Goal: Task Accomplishment & Management: Manage account settings

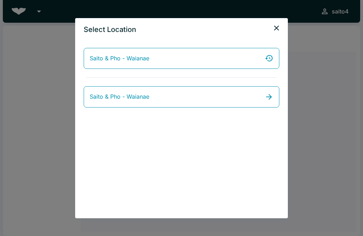
click at [215, 63] on link "Saito & Pho - Waianae" at bounding box center [182, 58] width 196 height 21
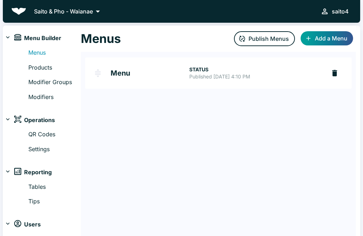
click at [52, 71] on link "Products" at bounding box center [54, 67] width 53 height 9
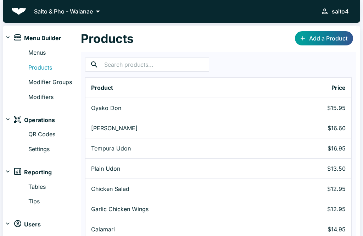
click at [346, 36] on link "Add a Product" at bounding box center [324, 38] width 58 height 14
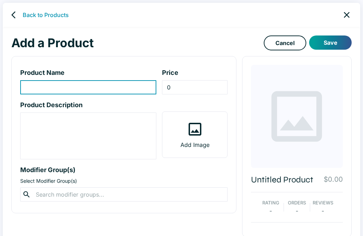
click at [104, 106] on p "Product Description" at bounding box center [88, 105] width 136 height 10
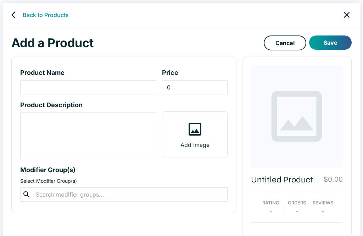
click at [117, 88] on input "product-name-input" at bounding box center [88, 87] width 136 height 14
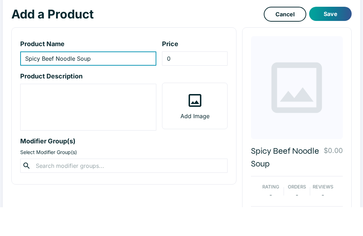
type input "Spicy Beef Noodle Soup"
click at [205, 80] on input "0" at bounding box center [194, 87] width 65 height 14
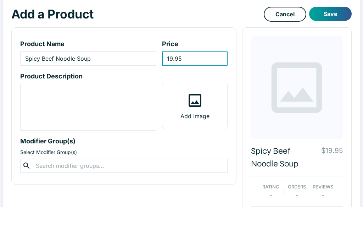
scroll to position [22, 0]
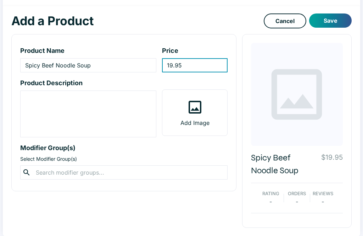
type input "19.95"
click at [201, 111] on icon at bounding box center [195, 107] width 13 height 13
click at [0, 0] on input "Add Image" at bounding box center [0, 0] width 0 height 0
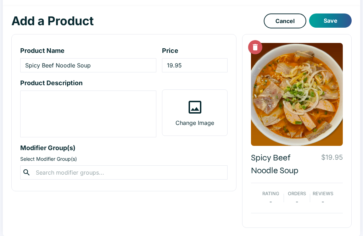
click at [93, 118] on textarea "product-description-input" at bounding box center [88, 114] width 126 height 41
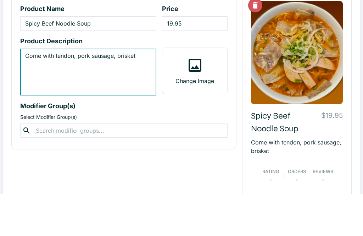
type textarea "Come with tendon, pork sausage, brisket"
click at [27, 58] on input "Spicy Beef Noodle Soup" at bounding box center [88, 65] width 136 height 14
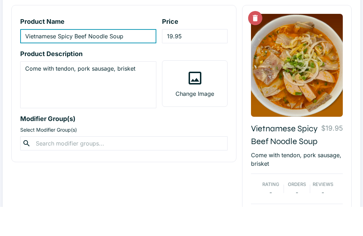
scroll to position [42, 0]
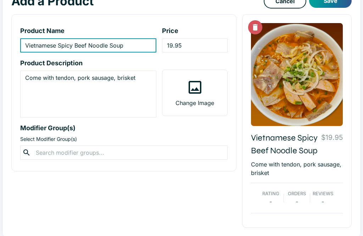
type input "Vietnamese Spicy Beef Noodle Soup"
click at [31, 81] on textarea "Come with tendon, pork sausage, brisket" at bounding box center [88, 94] width 126 height 41
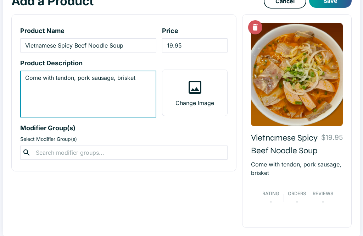
click at [27, 78] on textarea "Come with tendon, pork sausage, brisket" at bounding box center [88, 94] width 126 height 41
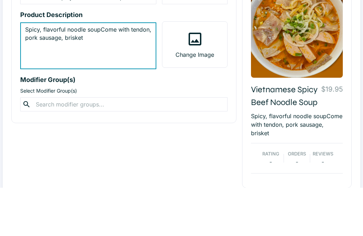
click at [83, 74] on textarea "Spicy, flavorful noodle soupCome with tendon, pork sausage, brisket" at bounding box center [88, 94] width 126 height 41
click at [104, 74] on textarea "Spicy, flavorful noodle soupCome with tendon, pork sausage, brisket" at bounding box center [88, 94] width 126 height 41
click at [110, 74] on textarea "Spicy, flavorful noodle soup, Come with tendon, pork sausage, brisket" at bounding box center [88, 94] width 126 height 41
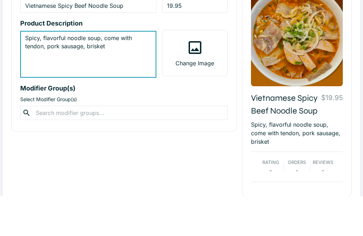
click at [126, 74] on textarea "Spicy, flavorful noodle soup, come with tendon, pork sausage, brisket" at bounding box center [88, 94] width 126 height 41
click at [123, 74] on textarea "Spicy, flavorful noodle soup, come with tendon, pork sausage, brisket" at bounding box center [88, 94] width 126 height 41
click at [91, 74] on textarea "Spicy, flavorful noodle soup, come with tendon, pork sausage, brisket" at bounding box center [88, 94] width 126 height 41
click at [130, 74] on textarea "Spicy, flavorful noodle soup, come with tendon, pork sausage, and brisket" at bounding box center [88, 94] width 126 height 41
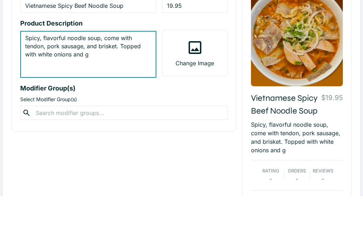
click at [52, 74] on textarea "Spicy, flavorful noodle soup, come with tendon, pork sausage, and brisket. Topp…" at bounding box center [88, 94] width 126 height 41
click at [79, 74] on textarea "Spicy, flavorful noodle soup, come with tendon, pork sausage, and brisket. Topp…" at bounding box center [88, 94] width 126 height 41
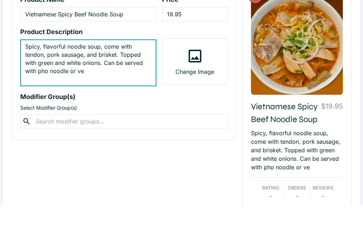
click at [60, 74] on textarea "Spicy, flavorful noodle soup, come with tendon, pork sausage, and brisket. Topp…" at bounding box center [88, 94] width 126 height 41
click at [89, 77] on textarea "Spicy, flavorful noodle soup, come with tendon, pork sausage, and brisket. Topp…" at bounding box center [88, 94] width 126 height 41
click at [114, 74] on textarea "Spicy, flavorful noodle soup, come with tendon, pork sausage, and brisket. Topp…" at bounding box center [88, 94] width 126 height 41
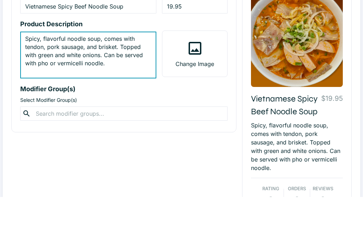
click at [106, 74] on textarea "Spicy, flavorful noodle soup, comes with tendon, pork sausage, and brisket. Top…" at bounding box center [88, 94] width 126 height 41
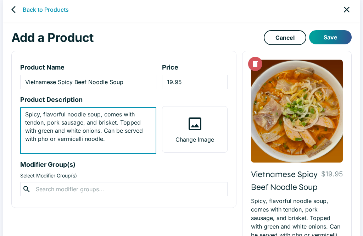
type textarea "Spicy, flavorful noodle soup, comes with tendon, pork sausage, and brisket. Top…"
click at [155, 189] on input "text" at bounding box center [124, 190] width 180 height 10
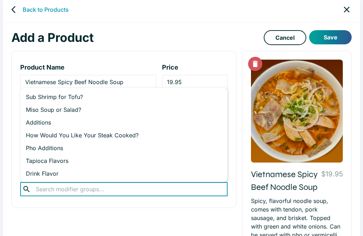
scroll to position [15, 0]
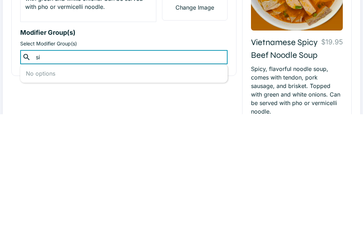
type input "s"
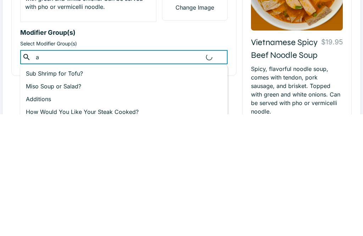
type input "ad"
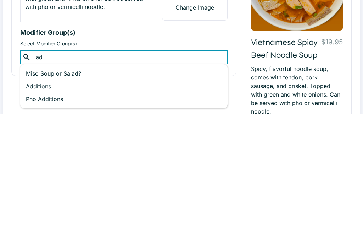
click at [54, 217] on p "Pho Additions" at bounding box center [124, 221] width 196 height 9
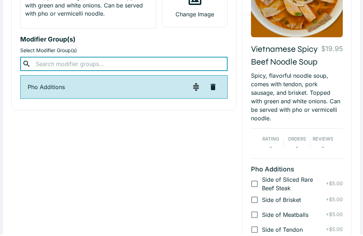
scroll to position [131, 0]
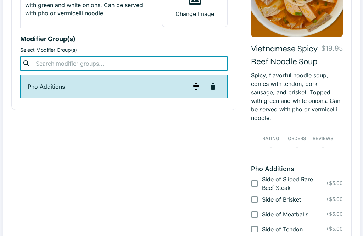
click at [174, 67] on input "text" at bounding box center [124, 64] width 180 height 10
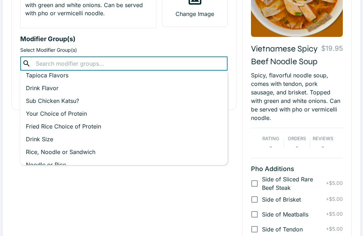
scroll to position [55, 0]
click at [106, 200] on div "Product Name Vietnamese Spicy Beef Noodle Soup ​ Price 19.95 ​ Product Descript…" at bounding box center [121, 143] width 231 height 448
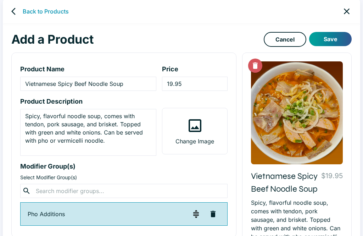
scroll to position [0, 0]
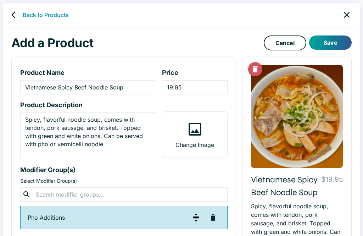
click at [336, 43] on button "Save" at bounding box center [331, 42] width 43 height 14
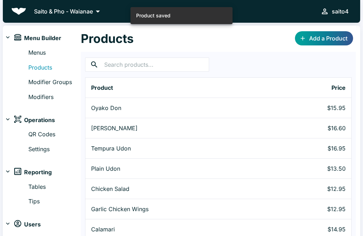
click at [57, 82] on link "Modifier Groups" at bounding box center [54, 82] width 53 height 9
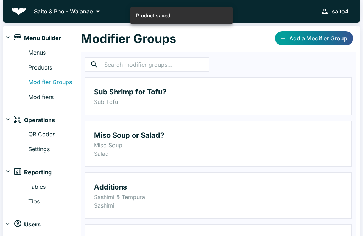
click at [38, 100] on link "Modifiers" at bounding box center [54, 97] width 53 height 9
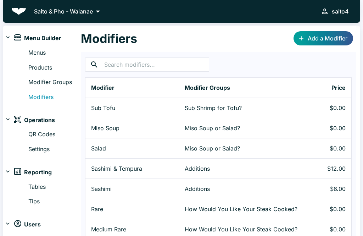
click at [77, 78] on link "Modifier Groups" at bounding box center [54, 82] width 53 height 9
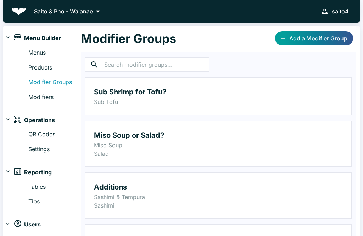
click at [44, 105] on div "Menus Products Modifier Groups Modifiers" at bounding box center [42, 76] width 78 height 62
click at [37, 100] on link "Modifiers" at bounding box center [54, 97] width 53 height 9
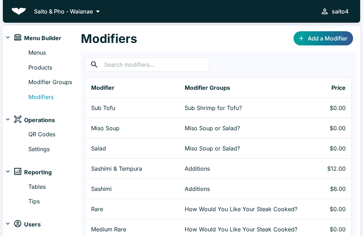
click at [325, 39] on link "Add a Modifier" at bounding box center [324, 38] width 60 height 14
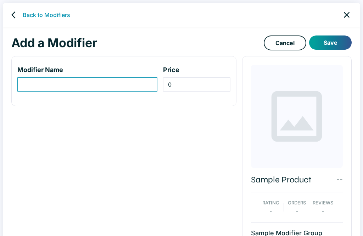
click at [93, 82] on input "modifier-name-input" at bounding box center [87, 84] width 140 height 14
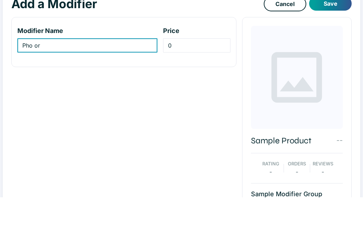
scroll to position [39, 0]
click at [124, 51] on input "Pho or" at bounding box center [87, 46] width 140 height 14
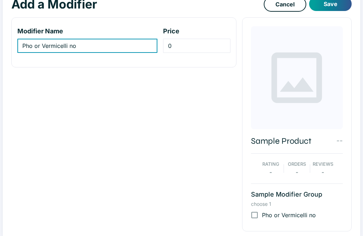
click at [32, 41] on input "Pho or Vermicelli no" at bounding box center [87, 46] width 140 height 14
click at [34, 43] on input "Pho or Vermicelli no" at bounding box center [87, 46] width 140 height 14
click at [91, 47] on input "Pho or Vermicelli no" at bounding box center [87, 46] width 140 height 14
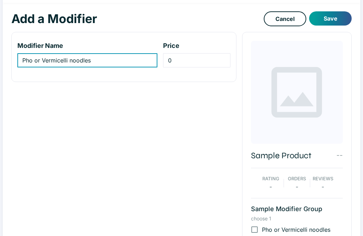
scroll to position [24, 0]
type input "Pho or Vermicelli noodles"
click at [281, 20] on link "Cancel" at bounding box center [285, 18] width 43 height 15
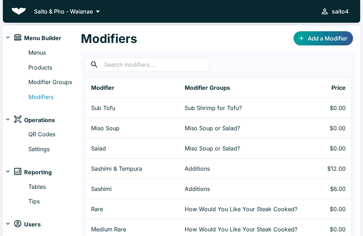
click at [56, 79] on link "Modifier Groups" at bounding box center [54, 82] width 53 height 9
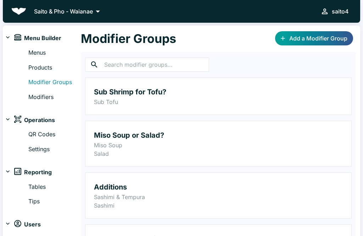
click at [328, 41] on link "Add a Modifier Group" at bounding box center [314, 38] width 78 height 14
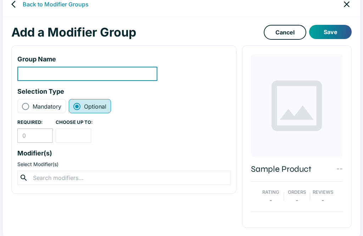
click at [107, 75] on input "modifier-group-name-input" at bounding box center [87, 74] width 140 height 14
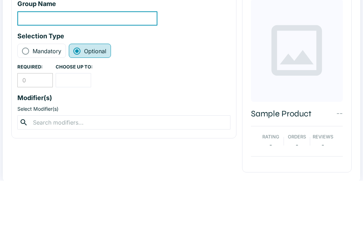
click at [39, 102] on span "Mandatory" at bounding box center [47, 106] width 29 height 9
click at [30, 102] on input "Mandatory" at bounding box center [25, 106] width 9 height 9
radio input "true"
radio input "false"
type input "1"
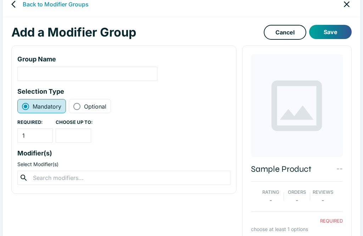
click at [114, 76] on input "modifier-group-name-input" at bounding box center [87, 74] width 140 height 14
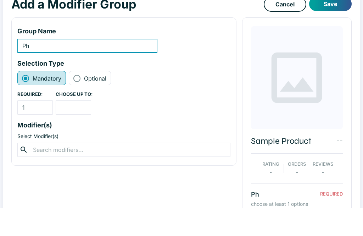
type input "P"
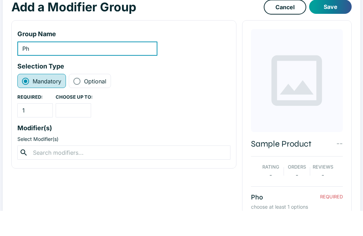
type input "P"
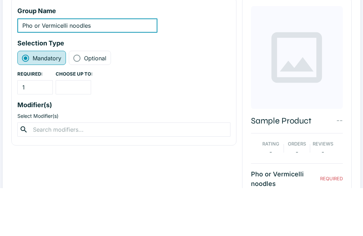
scroll to position [37, 0]
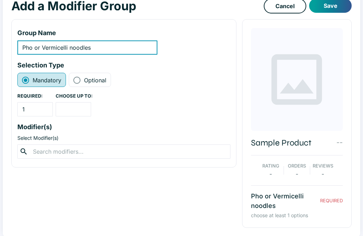
type input "Pho or Vermicelli noodles"
click at [70, 113] on input "number" at bounding box center [73, 109] width 35 height 14
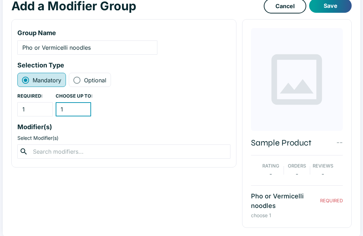
type input "1"
click at [93, 149] on input "text" at bounding box center [124, 152] width 186 height 10
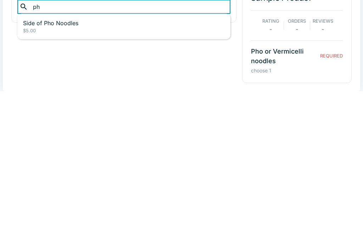
type input "p"
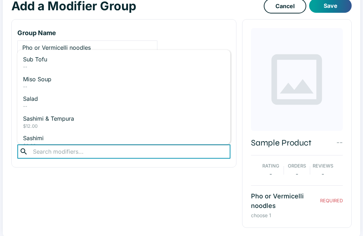
click at [347, 10] on button "Save" at bounding box center [331, 6] width 43 height 14
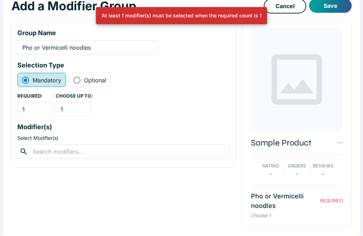
click at [75, 46] on input "Pho or Vermicelli noodles" at bounding box center [87, 47] width 140 height 14
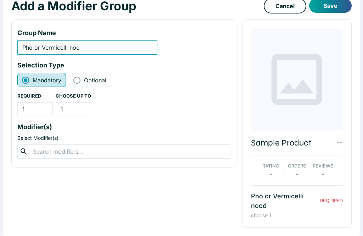
scroll to position [27, 0]
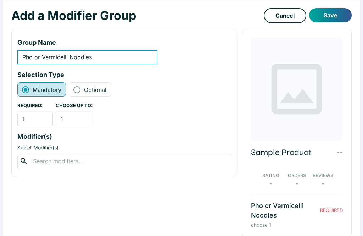
type input "Pho or Vermicelli Noodles"
click at [338, 17] on button "Save" at bounding box center [331, 15] width 43 height 14
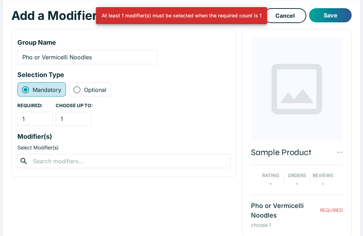
click at [113, 165] on input "text" at bounding box center [124, 161] width 186 height 10
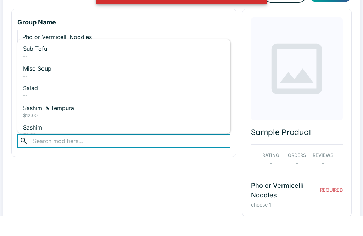
click at [255, 53] on div at bounding box center [297, 89] width 92 height 103
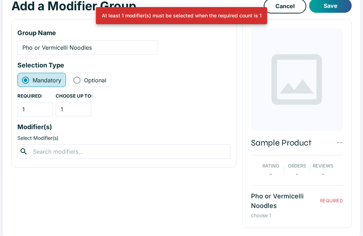
click at [285, 11] on link "Cancel" at bounding box center [285, 6] width 43 height 15
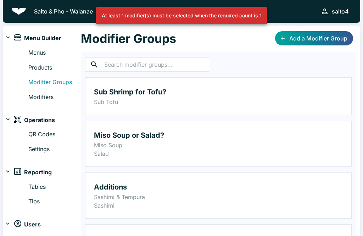
click at [49, 94] on link "Modifiers" at bounding box center [54, 97] width 53 height 9
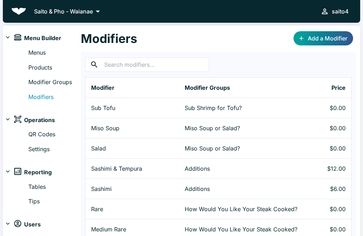
click at [329, 41] on link "Add a Modifier" at bounding box center [324, 38] width 60 height 14
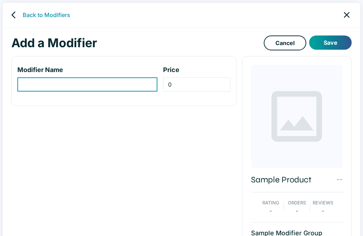
click at [113, 82] on input "modifier-name-input" at bounding box center [87, 84] width 140 height 14
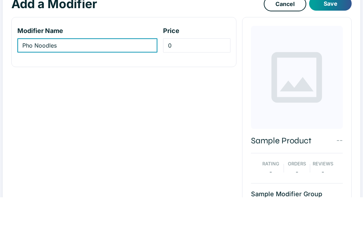
type input "Pho Noodles"
click at [197, 77] on input "0" at bounding box center [196, 84] width 67 height 14
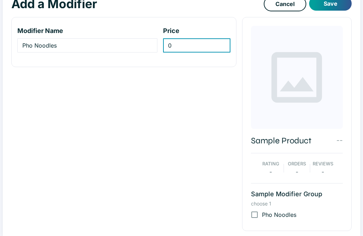
scroll to position [26, 0]
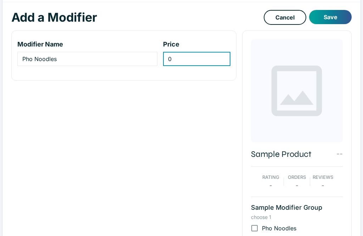
click at [333, 16] on button "Save" at bounding box center [331, 17] width 43 height 14
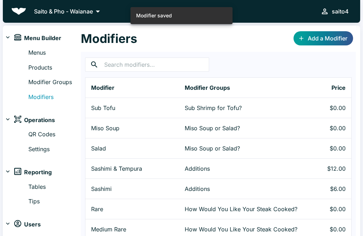
click at [171, 68] on input "text" at bounding box center [156, 64] width 105 height 14
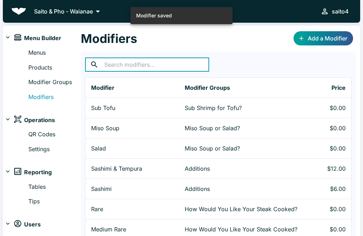
scroll to position [26, 0]
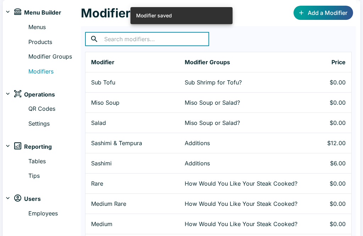
click at [328, 13] on link "Add a Modifier" at bounding box center [324, 13] width 60 height 14
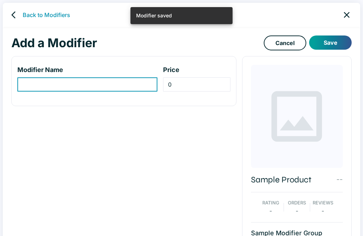
click at [122, 83] on input "modifier-name-input" at bounding box center [87, 84] width 140 height 14
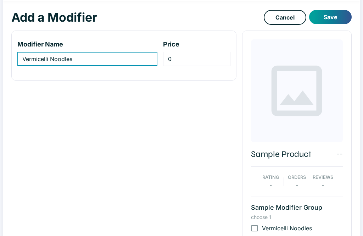
type input "Vermicelli Noodles"
click at [328, 15] on button "Save" at bounding box center [331, 17] width 43 height 14
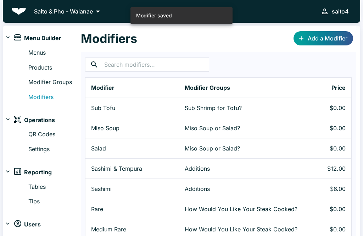
click at [62, 75] on div "Menus Products Modifier Groups Modifiers" at bounding box center [42, 73] width 78 height 56
click at [77, 81] on link "Modifier Groups" at bounding box center [54, 82] width 53 height 9
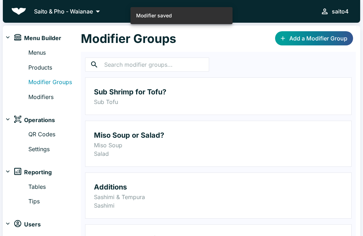
click at [323, 51] on div "Modifier Groups Add a Modifier Group" at bounding box center [218, 39] width 275 height 26
click at [315, 35] on link "Add a Modifier Group" at bounding box center [314, 38] width 78 height 14
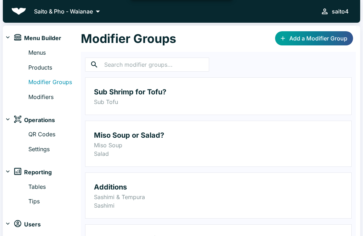
scroll to position [11, 0]
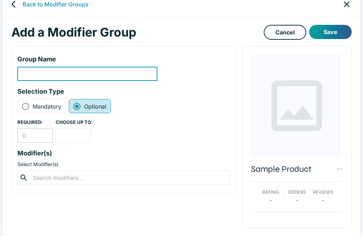
click at [115, 70] on input "modifier-group-name-input" at bounding box center [87, 74] width 140 height 14
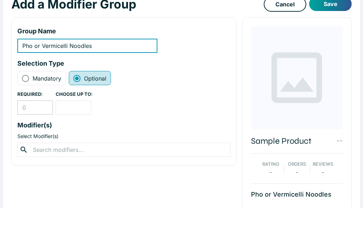
scroll to position [20, 0]
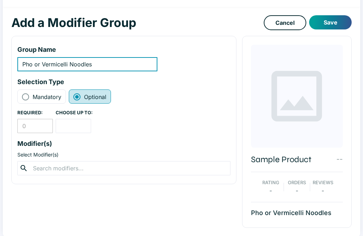
type input "Pho or Vermicelli Noodles"
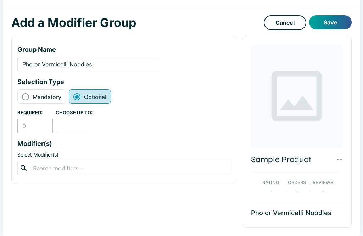
click at [58, 169] on input "text" at bounding box center [124, 168] width 186 height 10
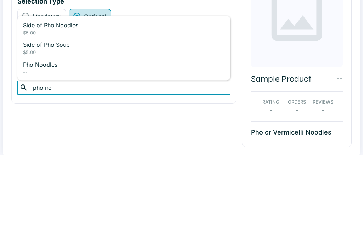
type input "pho noo"
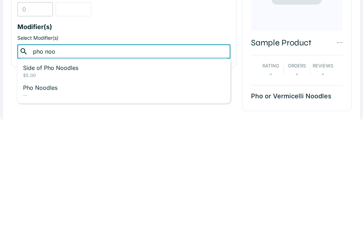
click at [63, 200] on p "Pho Noodles" at bounding box center [124, 204] width 202 height 9
type input "vermi"
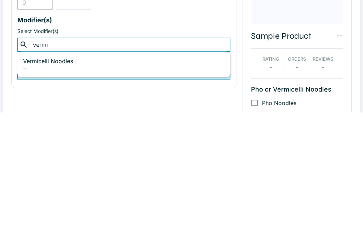
click at [95, 178] on li "Vermicelli Noodles -- +Add" at bounding box center [123, 188] width 213 height 20
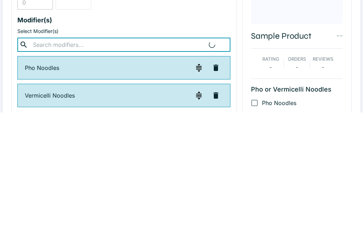
scroll to position [50, 0]
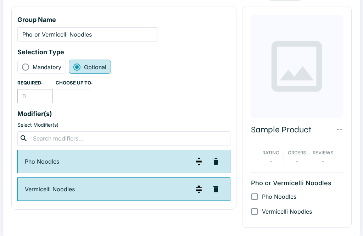
click at [55, 71] on span "Mandatory" at bounding box center [47, 67] width 29 height 9
click at [30, 71] on input "Mandatory" at bounding box center [25, 67] width 9 height 9
radio input "true"
radio input "false"
type input "1"
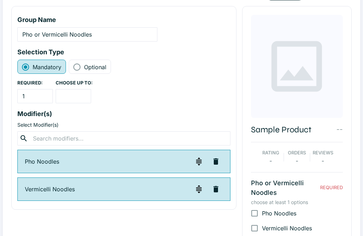
click at [86, 93] on input "number" at bounding box center [73, 96] width 35 height 14
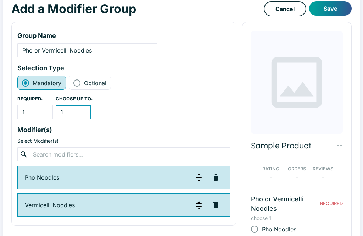
scroll to position [0, 0]
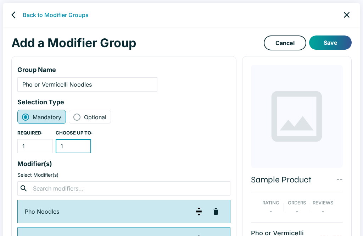
type input "1"
click at [330, 42] on button "Save" at bounding box center [331, 42] width 43 height 14
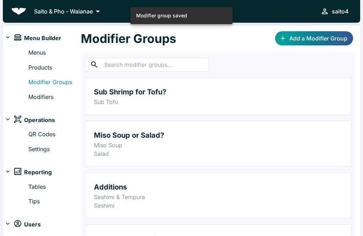
click at [45, 66] on link "Products" at bounding box center [54, 67] width 53 height 9
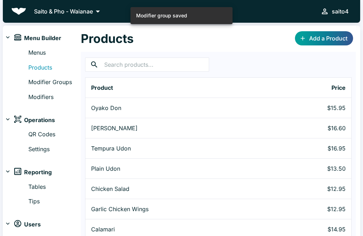
click at [44, 53] on link "Menus" at bounding box center [54, 52] width 53 height 9
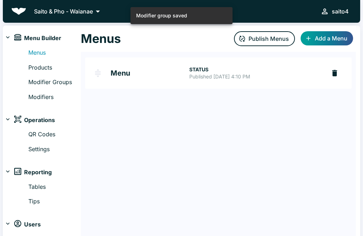
click at [190, 77] on p "Published [DATE] 4:10 PM" at bounding box center [255, 76] width 131 height 7
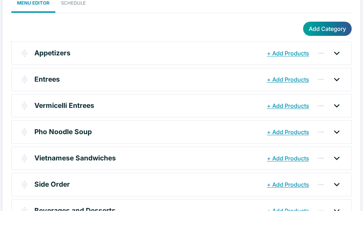
scroll to position [37, 0]
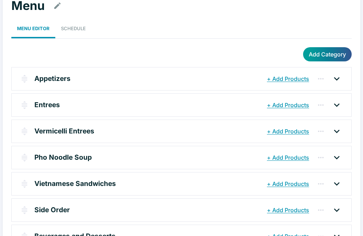
click at [40, 152] on p "Pho Noodle Soup" at bounding box center [62, 157] width 57 height 10
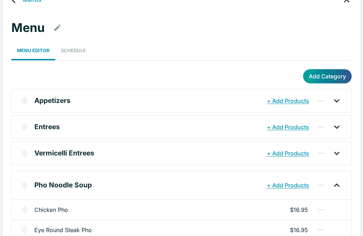
scroll to position [7, 0]
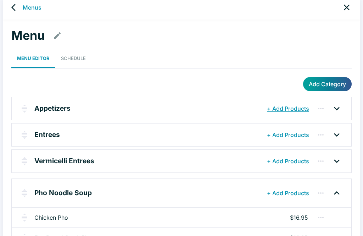
click at [22, 9] on link "back" at bounding box center [16, 7] width 14 height 14
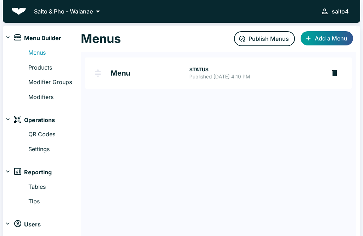
click at [319, 36] on button "Add a Menu" at bounding box center [327, 38] width 53 height 14
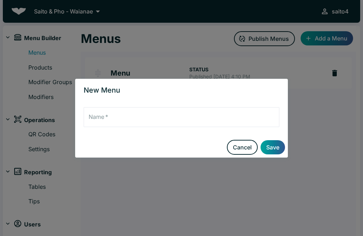
click at [237, 154] on button "Cancel" at bounding box center [242, 147] width 31 height 15
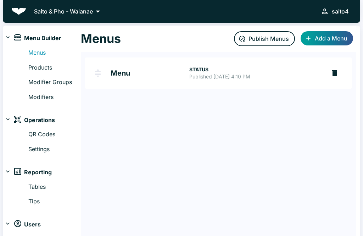
click at [59, 71] on link "Products" at bounding box center [54, 67] width 53 height 9
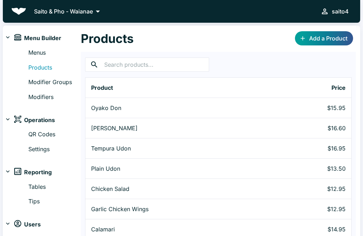
click at [323, 37] on link "Add a Product" at bounding box center [324, 38] width 58 height 14
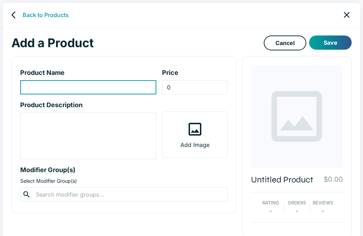
click at [107, 87] on input "product-name-input" at bounding box center [88, 87] width 136 height 14
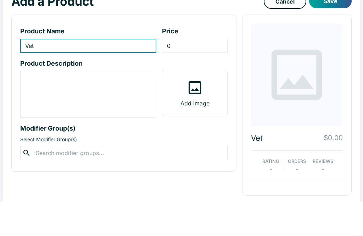
scroll to position [9, 0]
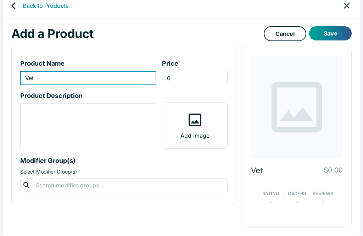
click at [126, 78] on input "Vet" at bounding box center [88, 78] width 136 height 14
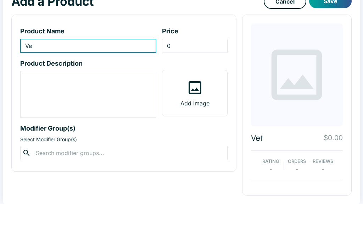
type input "V"
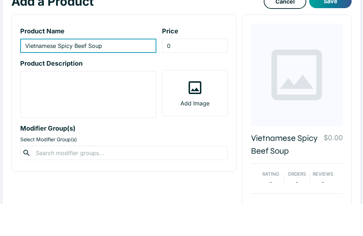
type input "Vietnamese Spicy Beef Soup"
click at [204, 71] on input "0" at bounding box center [194, 78] width 65 height 14
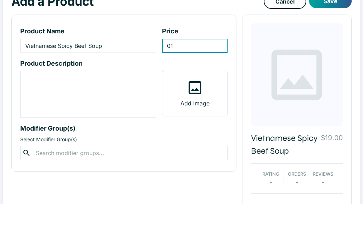
type input "0"
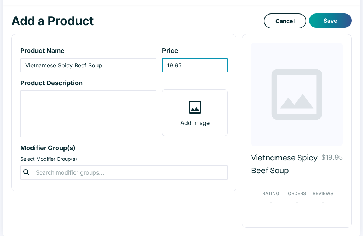
type input "19.95"
click at [89, 105] on textarea "product-description-input" at bounding box center [88, 114] width 126 height 41
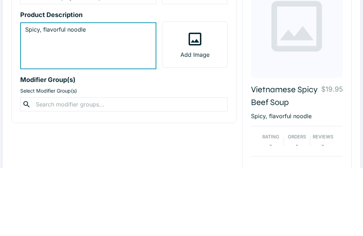
click at [66, 94] on textarea "Spicy, flavorful noodle" at bounding box center [88, 114] width 126 height 41
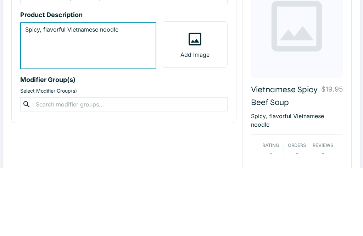
click at [144, 94] on textarea "Spicy, flavorful Vietnamese noodle" at bounding box center [88, 114] width 126 height 41
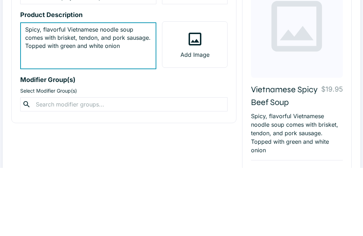
type textarea "Spicy, flavorful Vietnamese noodle soup comes with brisket, tendon, and pork sa…"
click at [217, 90] on label "Add Image" at bounding box center [195, 113] width 65 height 46
click at [0, 0] on input "Add Image" at bounding box center [0, 0] width 0 height 0
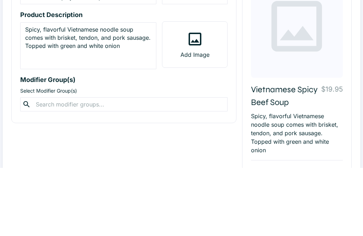
scroll to position [67, 0]
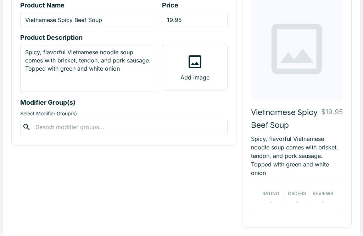
click at [66, 128] on input "text" at bounding box center [124, 127] width 180 height 10
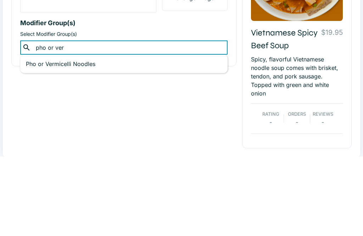
type input "pho or ver"
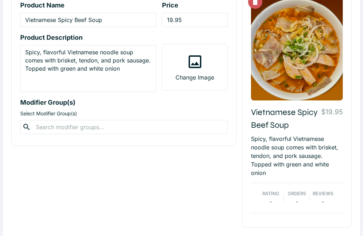
click at [160, 131] on input "text" at bounding box center [124, 127] width 180 height 10
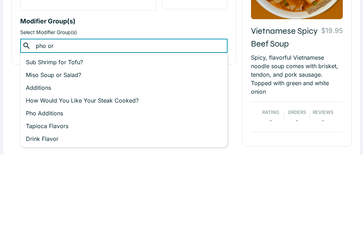
type input "pho or"
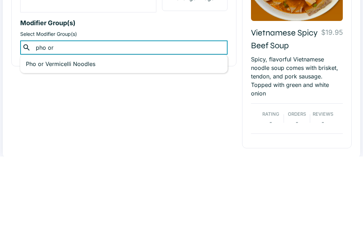
click at [68, 139] on p "Pho or Vermicelli Noodles" at bounding box center [124, 143] width 196 height 9
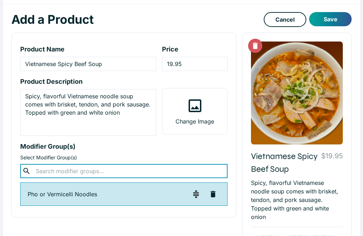
scroll to position [11, 0]
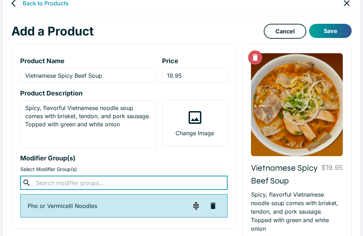
click at [132, 123] on textarea "Spicy, flavorful Vietnamese noodle soup comes with brisket, tendon, and pork sa…" at bounding box center [88, 124] width 126 height 41
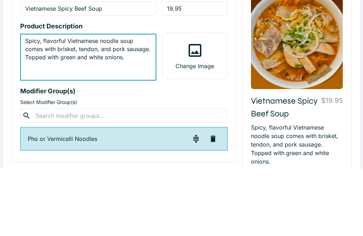
scroll to position [79, 0]
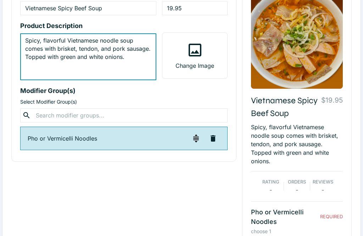
type textarea "Spicy, flavorful Vietnamese noodle soup comes with brisket, tendon, and pork sa…"
click at [89, 119] on input "text" at bounding box center [124, 116] width 180 height 10
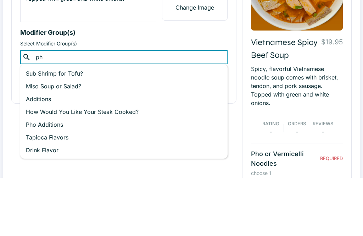
type input "pho"
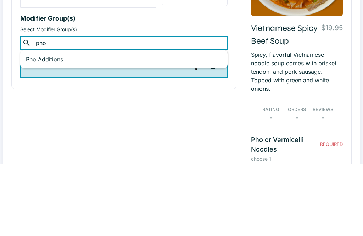
click at [86, 128] on p "Pho Additions" at bounding box center [124, 132] width 196 height 9
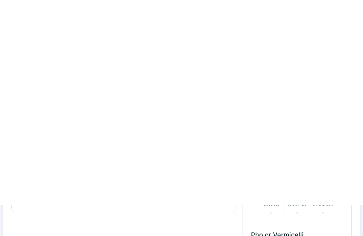
scroll to position [0, 0]
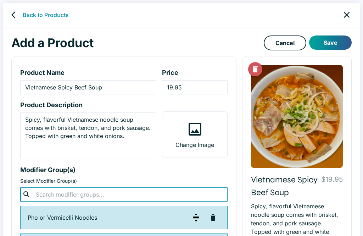
click at [332, 43] on button "Save" at bounding box center [331, 42] width 43 height 14
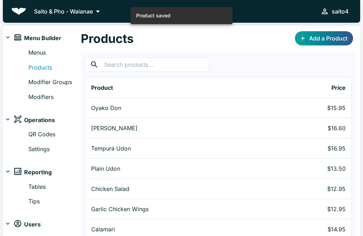
click at [43, 51] on link "Menus" at bounding box center [54, 52] width 53 height 9
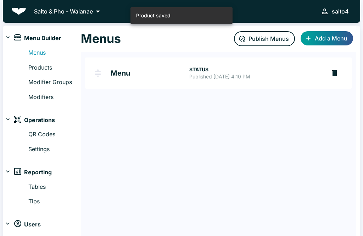
click at [272, 36] on button "Publish Menus" at bounding box center [264, 38] width 61 height 15
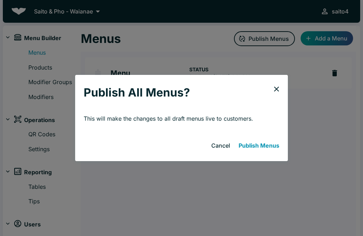
click at [261, 144] on button "Publish Menus" at bounding box center [259, 145] width 46 height 14
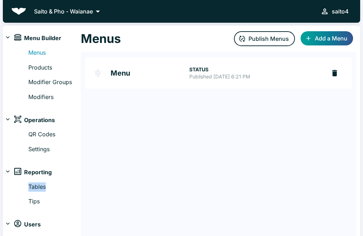
click at [38, 70] on link "Products" at bounding box center [54, 67] width 53 height 9
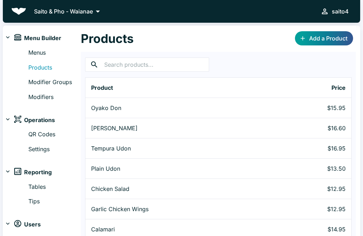
click at [38, 57] on link "Menus" at bounding box center [54, 52] width 53 height 9
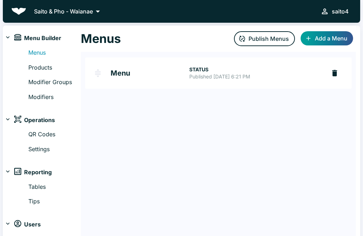
click at [47, 70] on link "Products" at bounding box center [54, 67] width 53 height 9
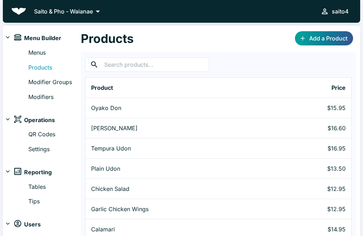
click at [49, 56] on link "Menus" at bounding box center [54, 52] width 53 height 9
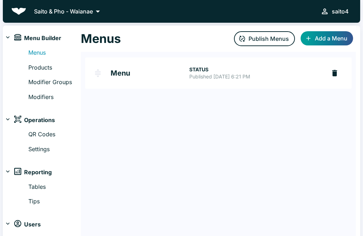
click at [177, 75] on h2 "Menu" at bounding box center [150, 73] width 79 height 7
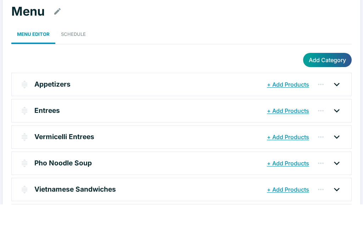
scroll to position [37, 0]
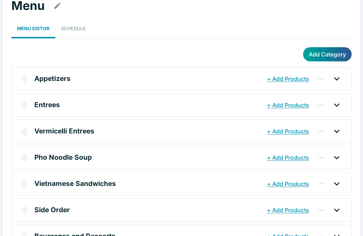
click at [109, 154] on button "button" at bounding box center [104, 157] width 13 height 13
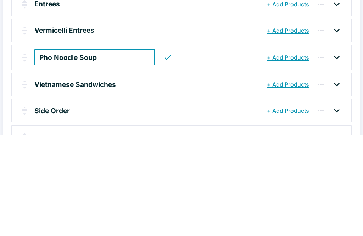
click at [328, 151] on button "button" at bounding box center [321, 158] width 14 height 14
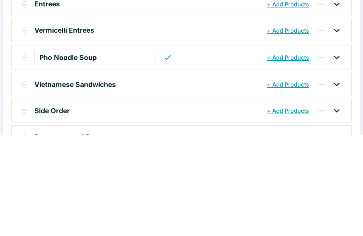
scroll to position [39, 0]
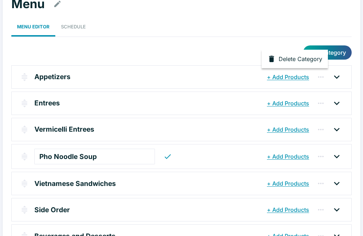
click at [333, 158] on div at bounding box center [181, 118] width 363 height 236
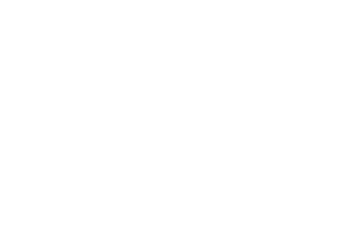
scroll to position [0, 0]
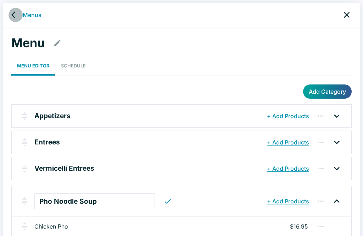
click at [11, 20] on link "back" at bounding box center [16, 15] width 14 height 14
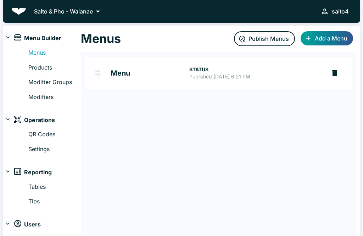
click at [42, 78] on link "Modifier Groups" at bounding box center [54, 82] width 53 height 9
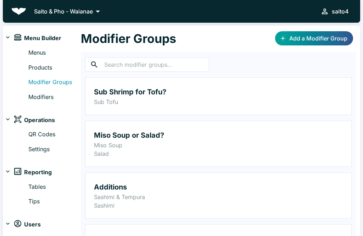
click at [50, 69] on link "Products" at bounding box center [54, 67] width 53 height 9
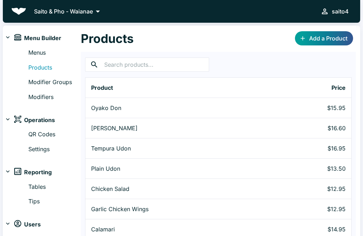
click at [333, 35] on link "Add a Product" at bounding box center [324, 38] width 58 height 14
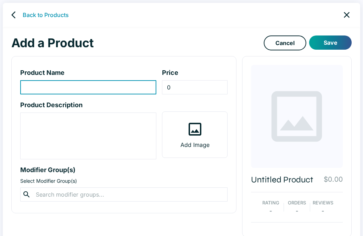
click at [119, 88] on input "product-name-input" at bounding box center [88, 87] width 136 height 14
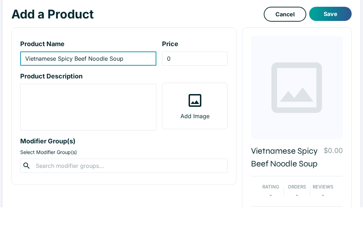
scroll to position [22, 0]
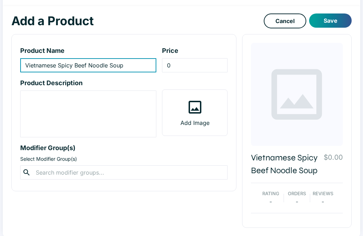
type input "Vietnamese Spicy Beef Noodle Soup"
click at [212, 69] on input "0" at bounding box center [194, 65] width 65 height 14
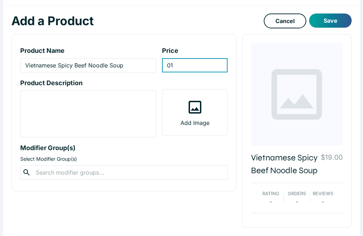
type input "0"
click at [205, 70] on input "18.95" at bounding box center [194, 65] width 65 height 14
type input "19.95"
click at [87, 102] on textarea "product-description-input" at bounding box center [88, 114] width 126 height 41
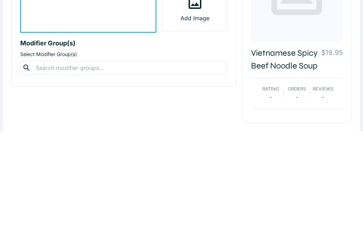
click at [206, 72] on div "Add Image" at bounding box center [192, 107] width 71 height 71
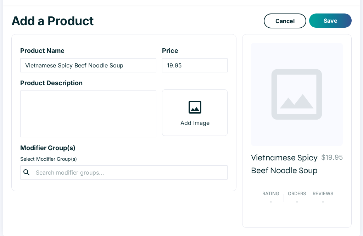
click at [205, 101] on label "Add Image" at bounding box center [195, 113] width 65 height 46
click at [0, 0] on input "Add Image" at bounding box center [0, 0] width 0 height 0
click at [109, 95] on textarea "product-description-input" at bounding box center [88, 114] width 126 height 41
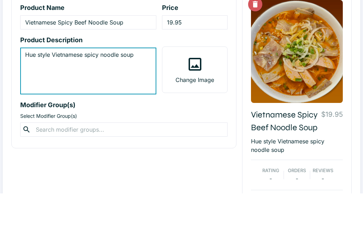
click at [59, 91] on div "Hue style Vietnamese spicy noodle soup x ​" at bounding box center [88, 114] width 136 height 47
click at [50, 94] on textarea "Hue style Vietnamese spicy noodle soup" at bounding box center [88, 114] width 126 height 41
click at [117, 94] on textarea "Hue style Vietnamese spicy noodle soup" at bounding box center [88, 114] width 126 height 41
click at [51, 94] on textarea "Hue style Vietnamese spicy noodle soup" at bounding box center [88, 114] width 126 height 41
click at [137, 94] on textarea "Hue style Vietnamese spicy noodle soup" at bounding box center [88, 114] width 126 height 41
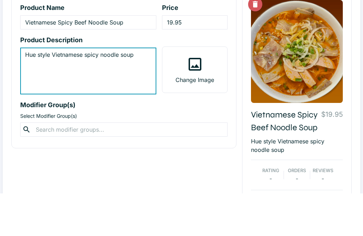
click at [136, 94] on textarea "Hue style Vietnamese spicy noodle soup" at bounding box center [88, 114] width 126 height 41
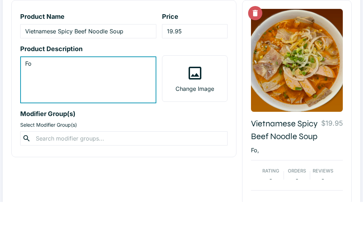
type textarea "F"
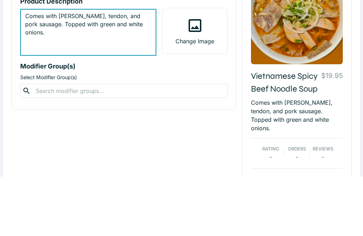
scroll to position [44, 0]
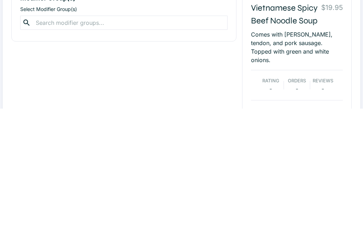
type textarea "Comes with [PERSON_NAME], tendon, and pork sausage. Topped with green and white…"
click at [208, 145] on input "text" at bounding box center [124, 150] width 180 height 10
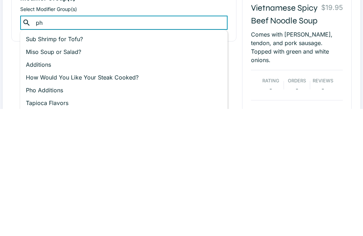
type input "pho"
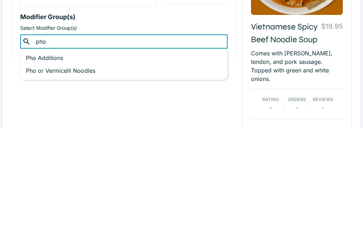
click at [61, 162] on p "Pho Additions" at bounding box center [124, 166] width 196 height 9
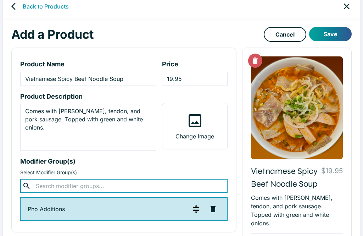
scroll to position [0, 0]
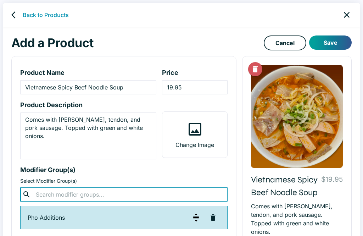
click at [331, 41] on button "Save" at bounding box center [331, 42] width 43 height 14
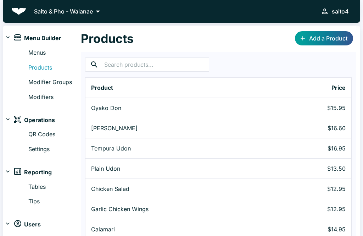
click at [174, 60] on input "text" at bounding box center [156, 64] width 105 height 14
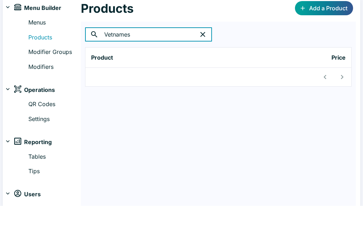
type input "Vetnamese"
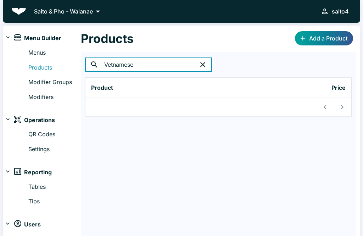
click at [200, 60] on button "button" at bounding box center [203, 64] width 14 height 14
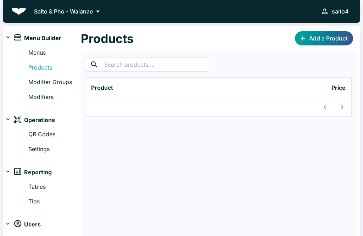
click at [199, 59] on input "text" at bounding box center [156, 64] width 105 height 14
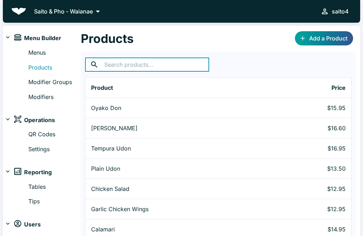
click at [28, 54] on link "Menus" at bounding box center [54, 52] width 53 height 9
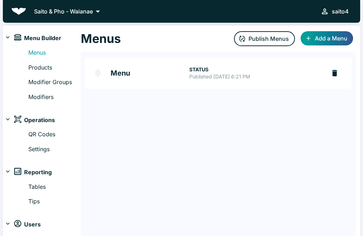
click at [40, 67] on link "Products" at bounding box center [54, 67] width 53 height 9
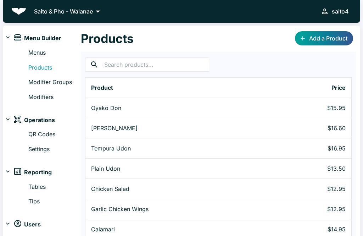
click at [31, 57] on link "Menus" at bounding box center [54, 52] width 53 height 9
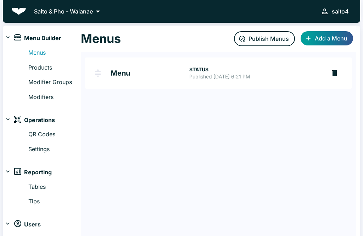
click at [129, 83] on link "Menu STATUS Published [DATE] 6:21 PM" at bounding box center [205, 72] width 241 height 31
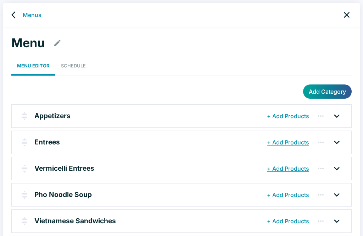
click at [15, 13] on icon "back" at bounding box center [15, 15] width 9 height 9
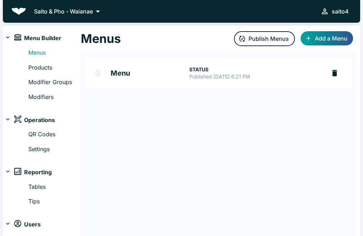
click at [138, 76] on h2 "Menu" at bounding box center [150, 73] width 79 height 7
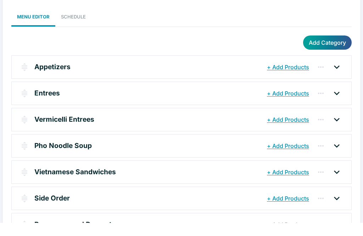
scroll to position [37, 0]
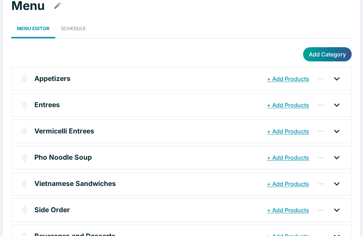
click at [338, 163] on div "Pho Noodle Soup + Add Products" at bounding box center [182, 157] width 340 height 23
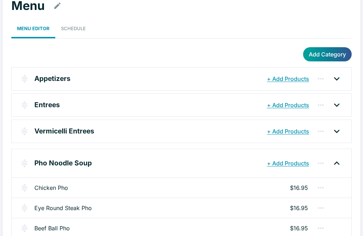
click at [338, 163] on icon at bounding box center [337, 163] width 11 height 11
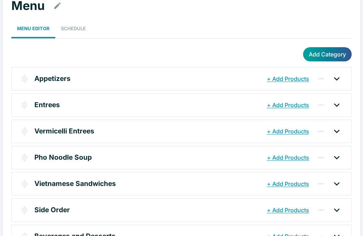
click at [336, 162] on icon at bounding box center [337, 157] width 11 height 11
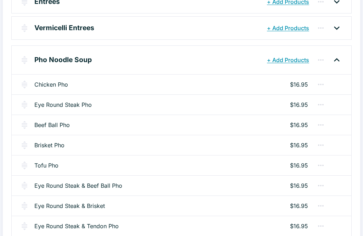
scroll to position [141, 0]
click at [300, 60] on button "+ Add Products" at bounding box center [288, 60] width 46 height 13
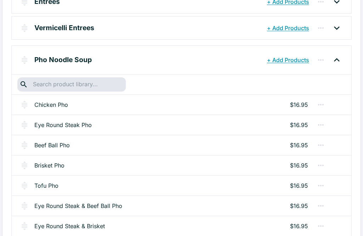
click at [110, 83] on input "text" at bounding box center [71, 85] width 81 height 10
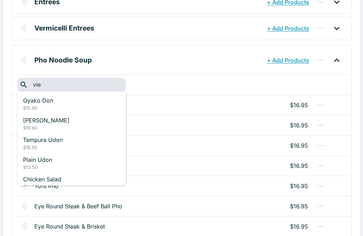
type input "viet"
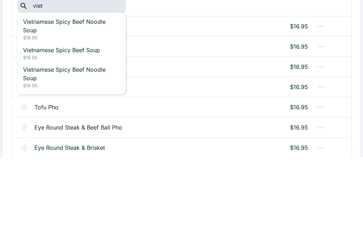
click at [79, 96] on p "Vietnamese Spicy Beef Noodle Soup" at bounding box center [71, 104] width 97 height 17
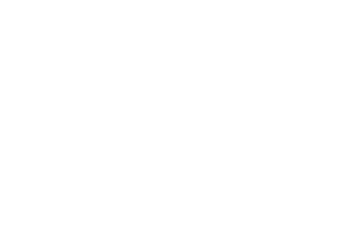
scroll to position [510, 0]
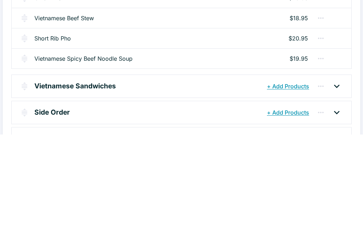
click at [320, 156] on icon "button" at bounding box center [321, 160] width 9 height 9
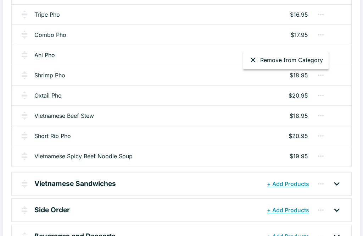
click at [164, 158] on div at bounding box center [181, 118] width 363 height 236
click at [317, 157] on icon "button" at bounding box center [321, 156] width 9 height 9
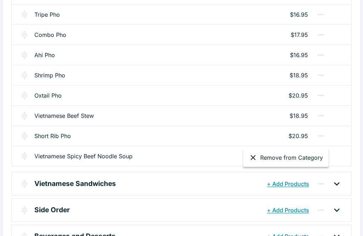
click at [289, 160] on button "Remove from Category" at bounding box center [286, 157] width 86 height 13
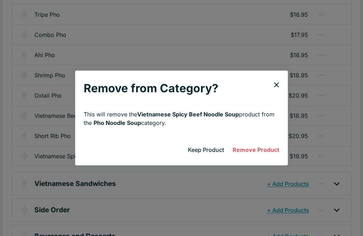
click at [268, 157] on button "Remove Product" at bounding box center [256, 150] width 53 height 14
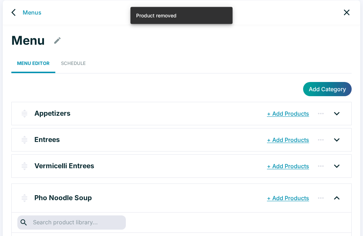
scroll to position [0, 0]
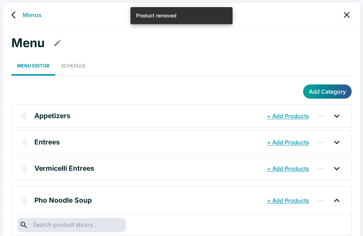
click at [18, 20] on link "back" at bounding box center [16, 15] width 14 height 14
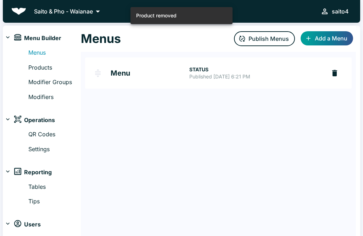
click at [57, 63] on link "Products" at bounding box center [54, 67] width 53 height 9
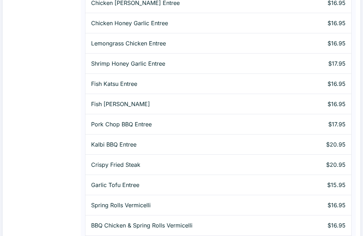
scroll to position [880, 0]
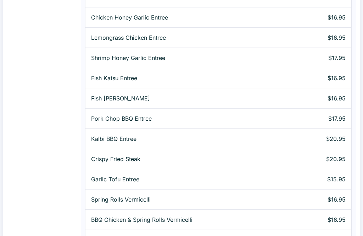
click at [342, 236] on icon "button" at bounding box center [342, 239] width 2 height 4
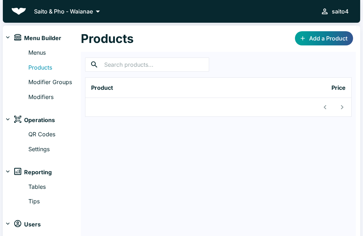
scroll to position [16, 0]
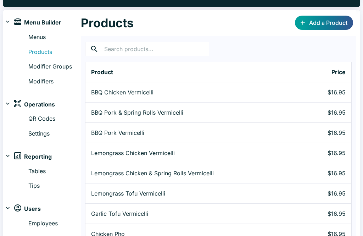
click at [190, 50] on input "text" at bounding box center [156, 49] width 105 height 14
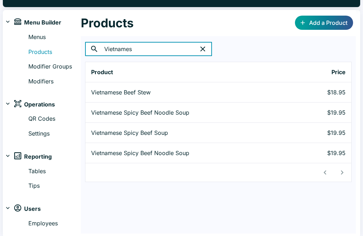
type input "[DEMOGRAPHIC_DATA]"
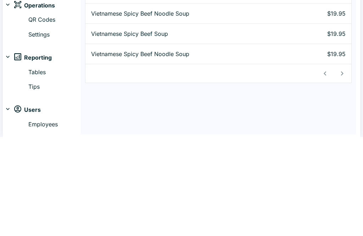
click at [170, 149] on p "Vietnamese Spicy Beef Noodle Soup" at bounding box center [190, 153] width 198 height 9
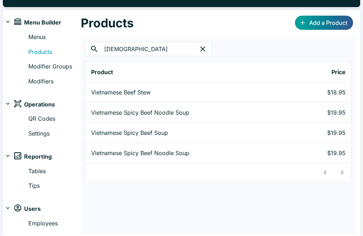
scroll to position [12, 0]
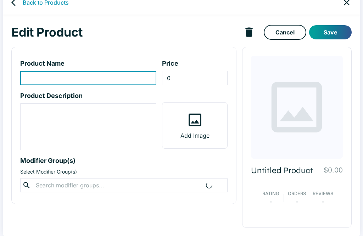
type input "Vietnamese Spicy Beef Noodle Soup"
type input "19.95"
type textarea "Comes with [PERSON_NAME], tendon, and pork sausage. Topped with green and white…"
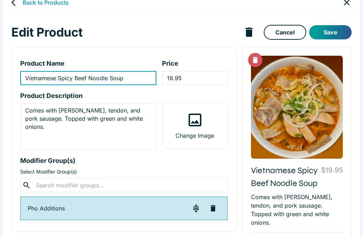
click at [45, 5] on link "Back to Products" at bounding box center [46, 2] width 46 height 9
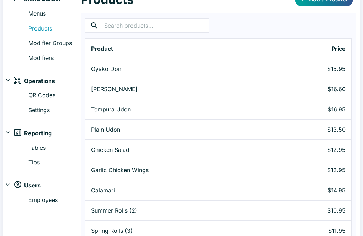
scroll to position [43, 0]
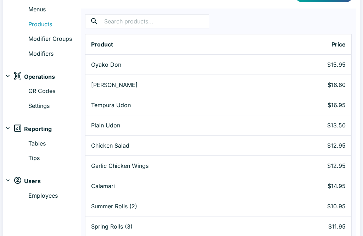
click at [190, 26] on input "text" at bounding box center [156, 21] width 105 height 14
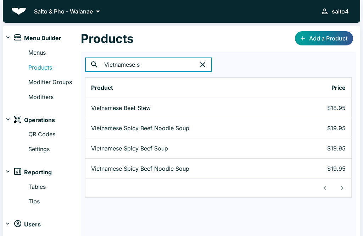
type input "Vietnamese sp"
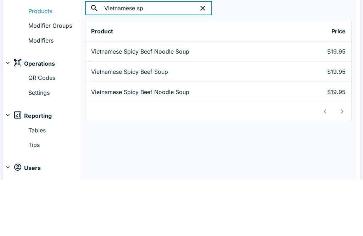
click at [169, 124] on p "Vietnamese Spicy Beef Soup" at bounding box center [190, 128] width 198 height 9
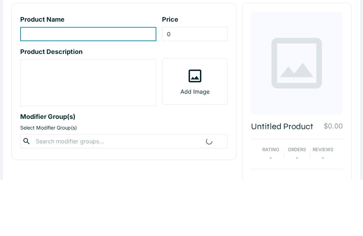
scroll to position [12, 0]
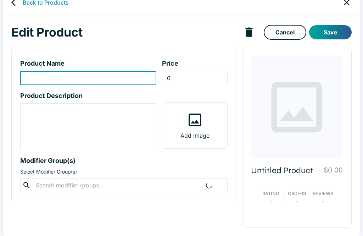
type input "Vietnamese Spicy Beef Soup"
type input "19.95"
type textarea "Spicy, flavorful Vietnamese noodle soup comes with brisket, tendon, and pork sa…"
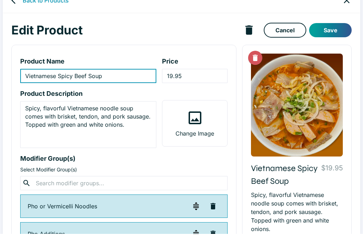
scroll to position [17, 0]
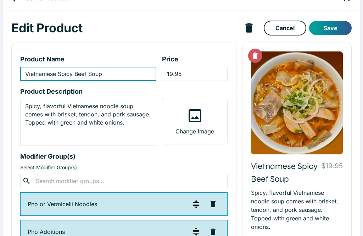
click at [244, 28] on icon "delete product" at bounding box center [249, 28] width 12 height 12
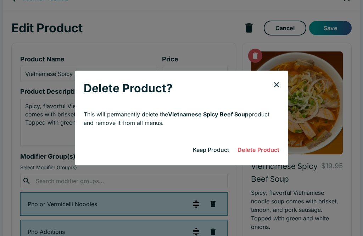
click at [268, 157] on button "Delete Product" at bounding box center [259, 150] width 48 height 14
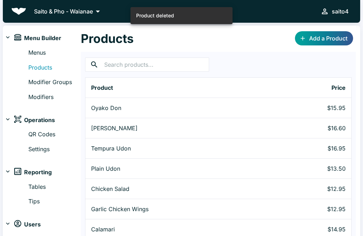
click at [182, 67] on input "text" at bounding box center [156, 64] width 105 height 14
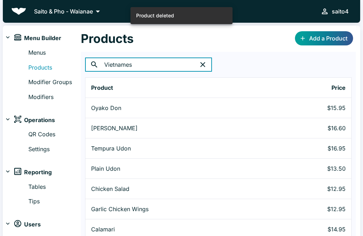
type input "[DEMOGRAPHIC_DATA]"
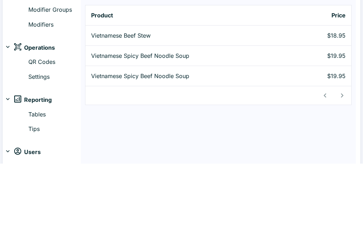
click at [177, 124] on p "Vietnamese Spicy Beef Noodle Soup" at bounding box center [190, 128] width 198 height 9
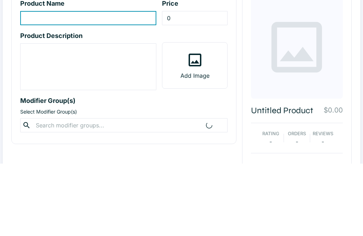
type input "Vietnamese Spicy Beef Noodle Soup"
type input "19.95"
type textarea "Spicy, flavorful noodle soup, comes with tendon, pork sausage, and brisket. Top…"
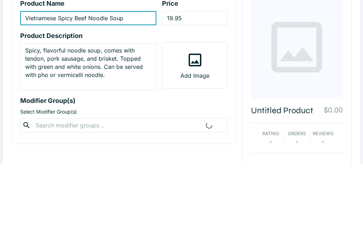
scroll to position [12, 0]
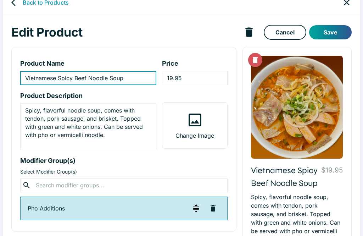
click at [250, 30] on icon "delete product" at bounding box center [249, 31] width 7 height 9
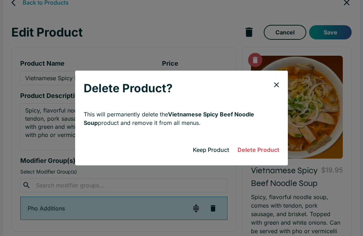
click at [260, 150] on button "Delete Product" at bounding box center [259, 150] width 48 height 14
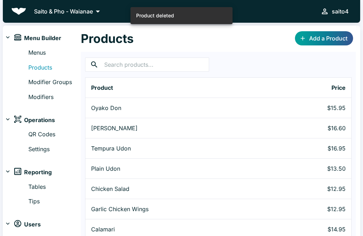
click at [46, 56] on link "Menus" at bounding box center [54, 52] width 53 height 9
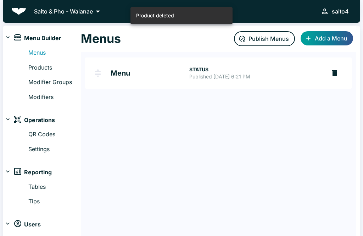
click at [264, 75] on p "Published [DATE] 6:21 PM" at bounding box center [255, 76] width 131 height 7
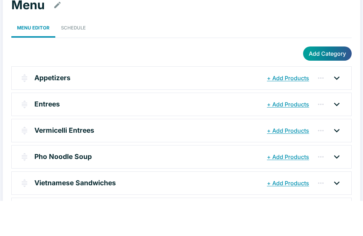
scroll to position [37, 0]
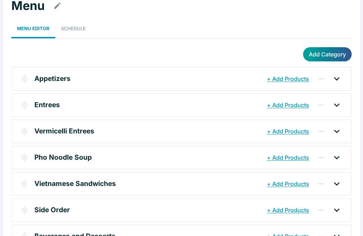
click at [340, 157] on icon at bounding box center [337, 157] width 11 height 11
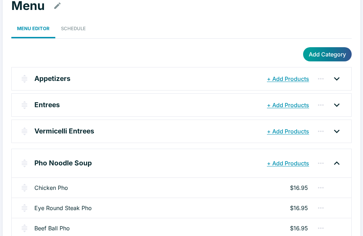
click at [301, 164] on button "+ Add Products" at bounding box center [288, 163] width 46 height 13
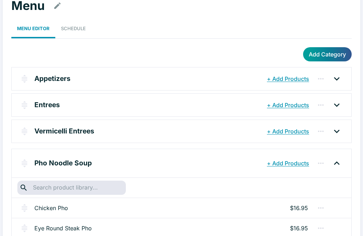
click at [92, 190] on input "text" at bounding box center [71, 188] width 81 height 10
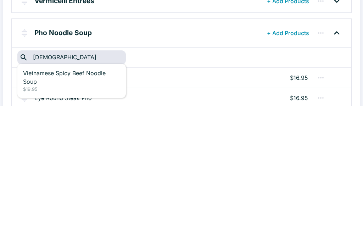
type input "[DEMOGRAPHIC_DATA]"
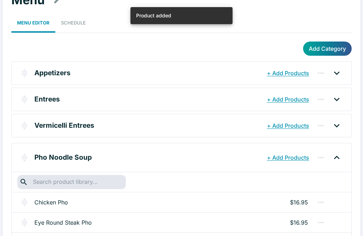
scroll to position [0, 0]
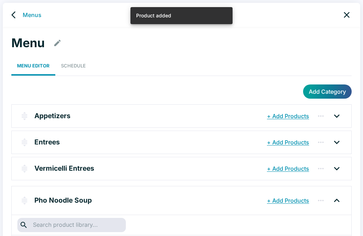
click at [18, 8] on link "back" at bounding box center [16, 15] width 14 height 14
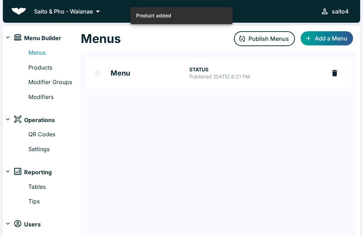
click at [277, 39] on button "Publish Menus" at bounding box center [264, 38] width 61 height 15
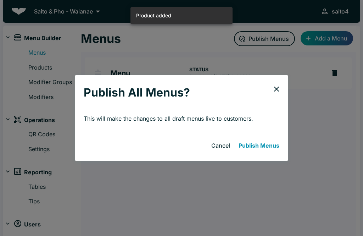
click at [273, 152] on button "Publish Menus" at bounding box center [259, 145] width 46 height 14
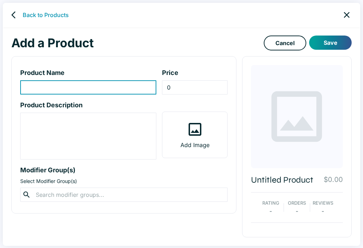
scroll to position [3, 0]
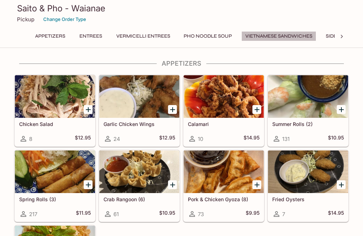
click at [279, 38] on button "Vietnamese Sandwiches" at bounding box center [279, 36] width 75 height 10
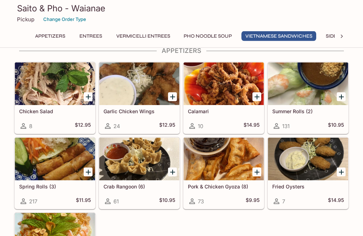
scroll to position [1835, 0]
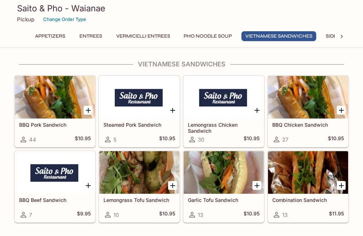
click at [144, 38] on button "Vermicelli Entrees" at bounding box center [144, 36] width 62 height 10
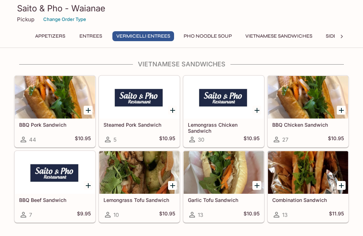
click at [226, 30] on div "Saito & Pho - Waianae Pickup Change Order Type Appetizers Entrees Vermicelli En…" at bounding box center [181, 22] width 341 height 45
click at [216, 45] on div "Appetizers Entrees Vermicelli Entrees Pho Noodle Soup Vietnamese Sandwiches Sid…" at bounding box center [181, 38] width 307 height 14
click at [215, 44] on div "Appetizers Entrees Vermicelli Entrees Pho Noodle Soup Vietnamese Sandwiches Sid…" at bounding box center [181, 38] width 307 height 14
click at [220, 34] on button "Pho Noodle Soup" at bounding box center [208, 36] width 56 height 10
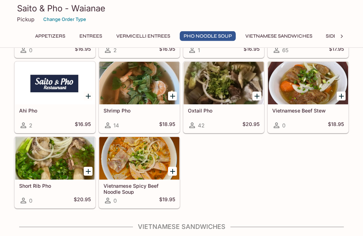
scroll to position [1678, 0]
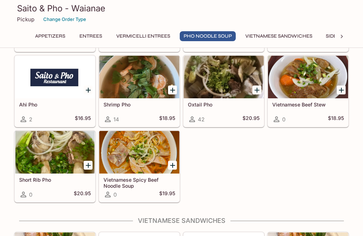
click at [148, 140] on div at bounding box center [139, 152] width 80 height 43
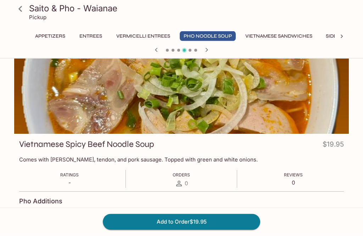
scroll to position [21, 0]
